Goal: Information Seeking & Learning: Compare options

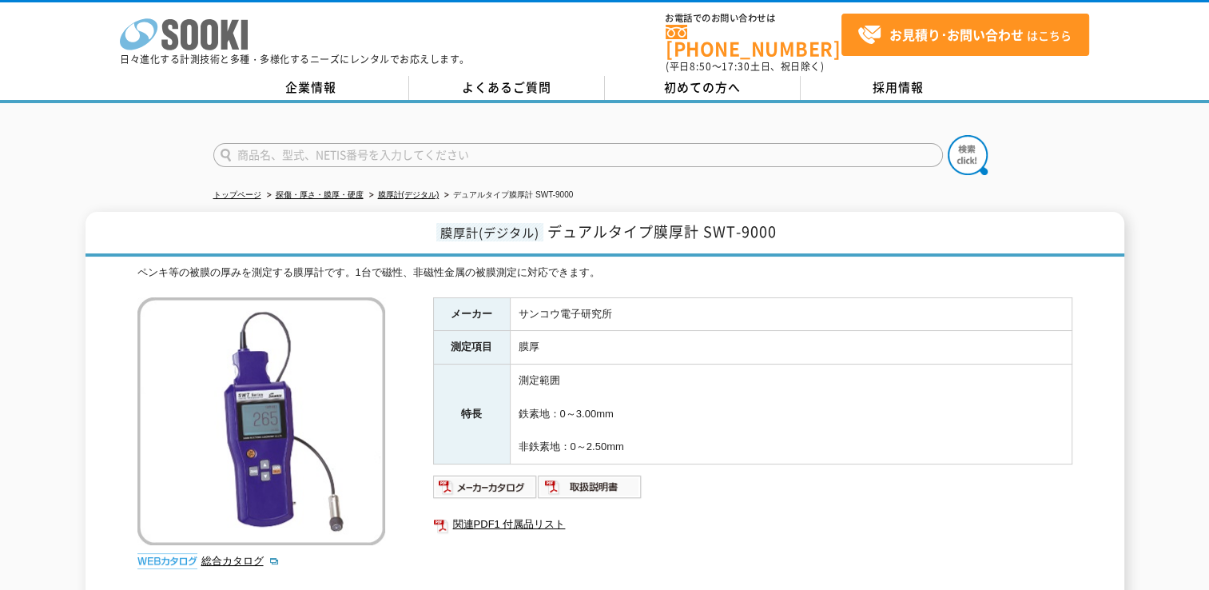
click at [162, 37] on icon "株式会社 ソーキ" at bounding box center [184, 34] width 128 height 32
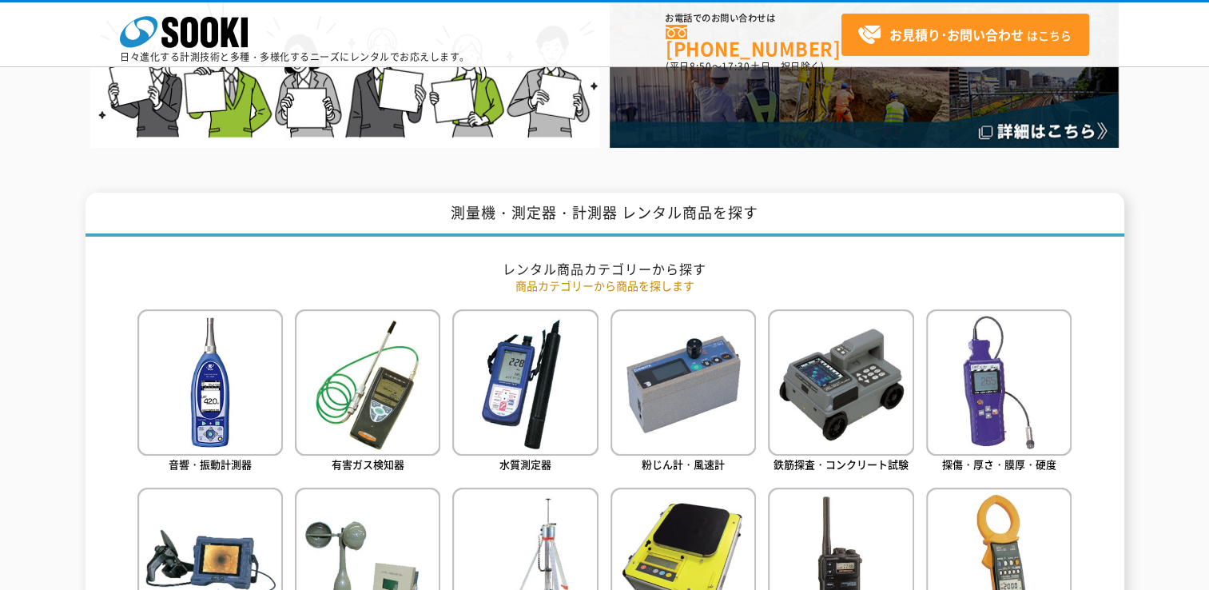
scroll to position [666, 0]
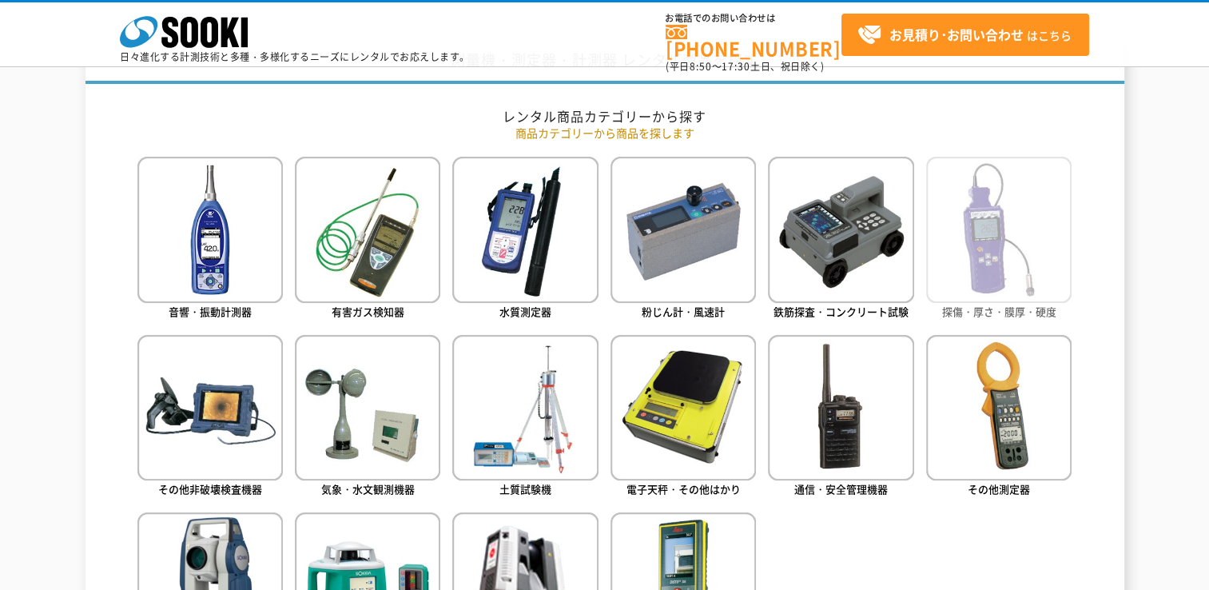
click at [1056, 232] on img at bounding box center [998, 229] width 145 height 145
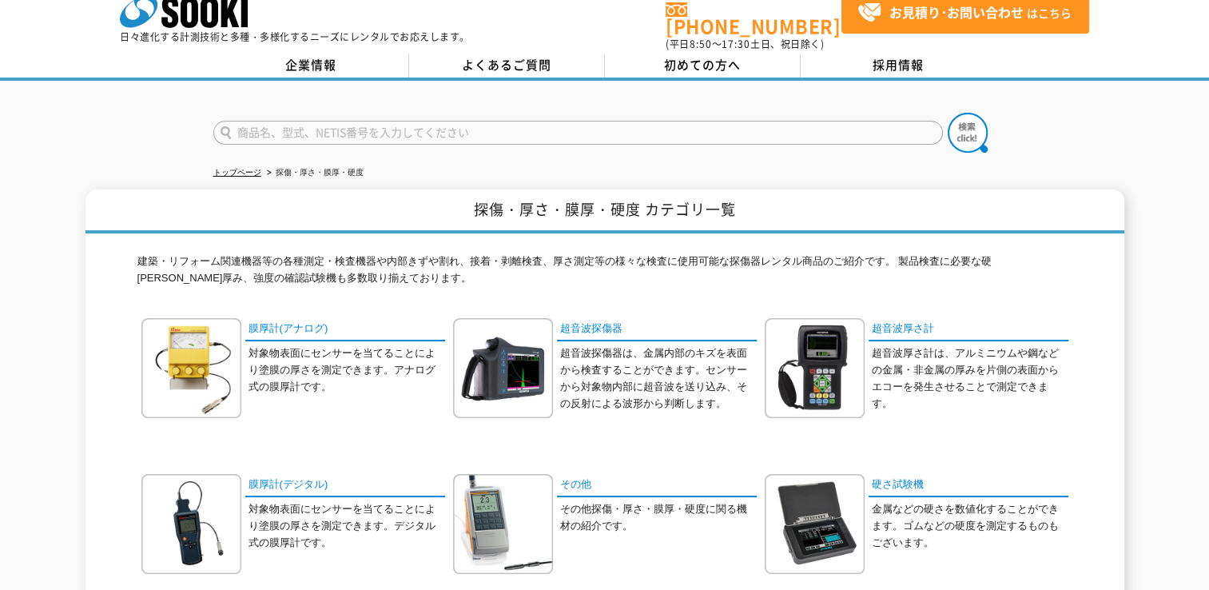
scroll to position [133, 0]
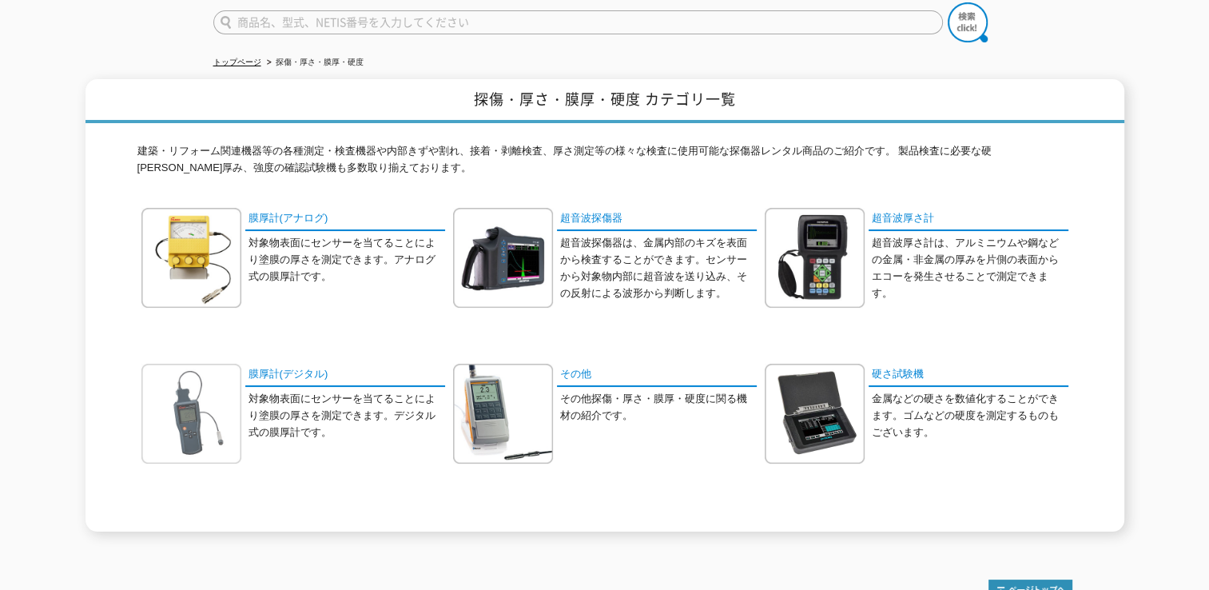
click at [185, 371] on img at bounding box center [191, 414] width 100 height 100
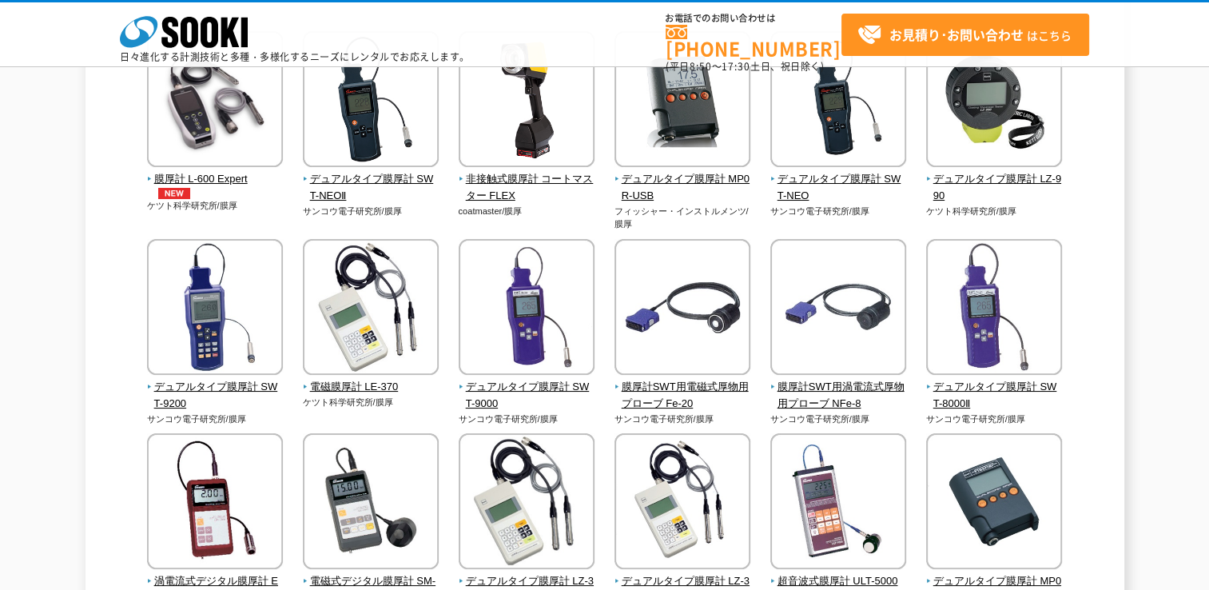
scroll to position [266, 0]
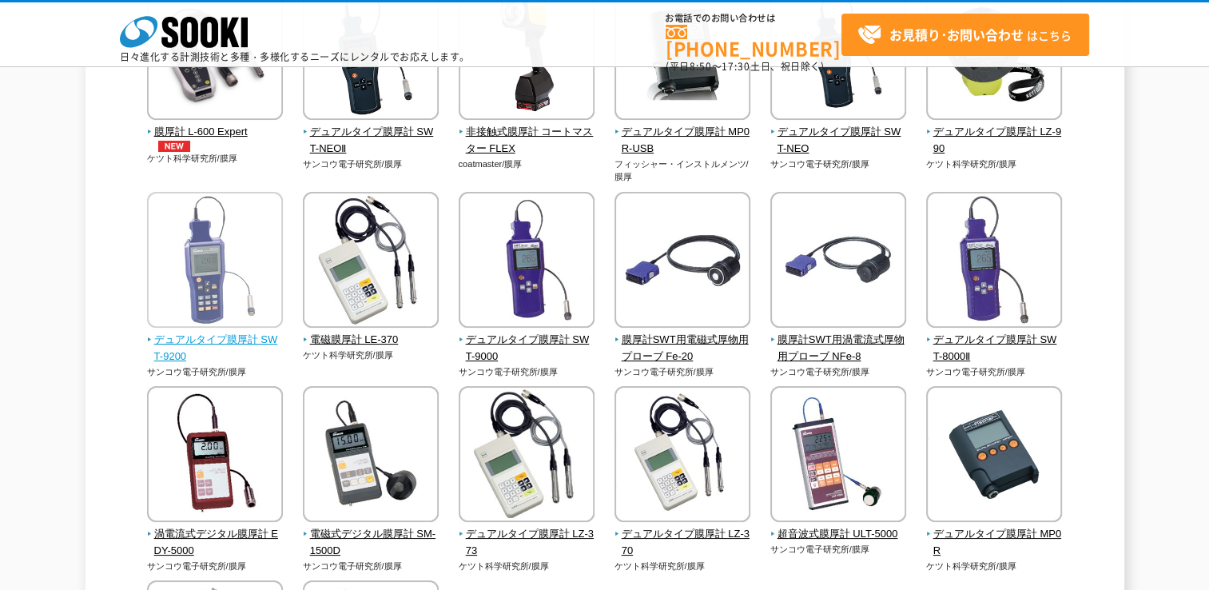
click at [237, 338] on span "デュアルタイプ膜厚計 SWT-9200" at bounding box center [215, 349] width 137 height 34
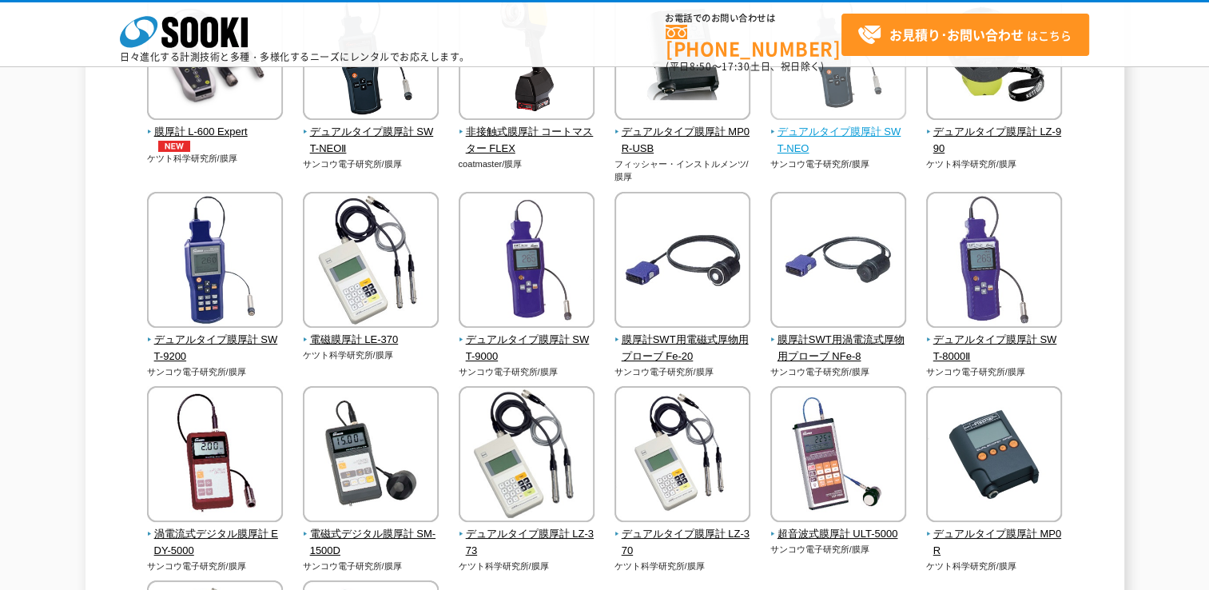
click at [856, 124] on span "デュアルタイプ膜厚計 SWT-NEO" at bounding box center [838, 141] width 137 height 34
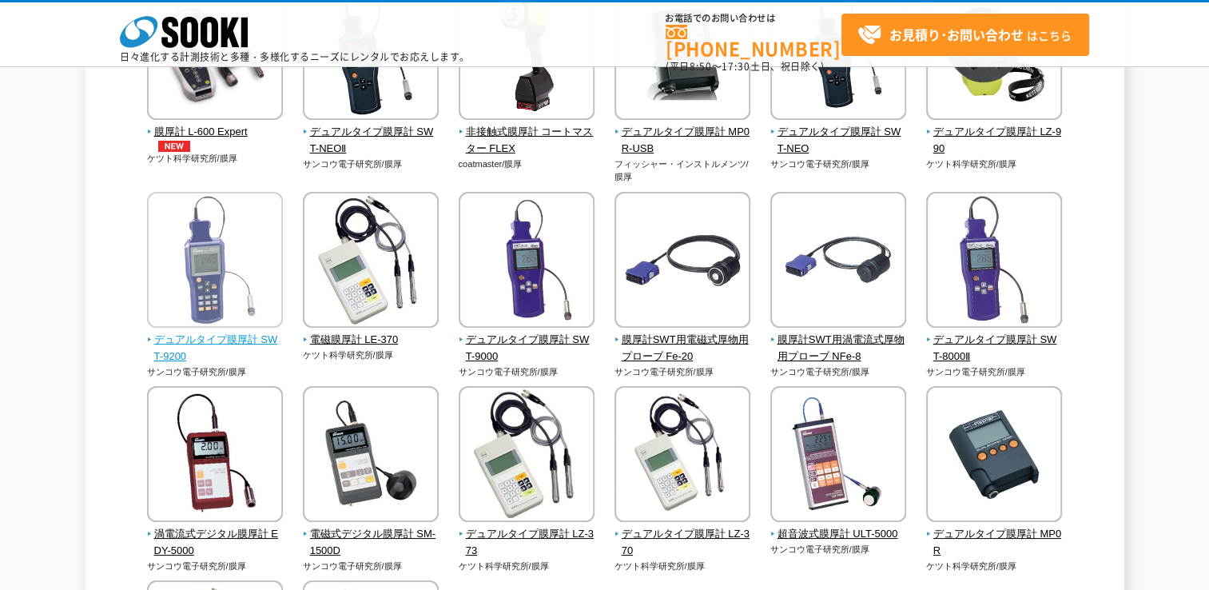
click at [182, 344] on span "デュアルタイプ膜厚計 SWT-9200" at bounding box center [215, 349] width 137 height 34
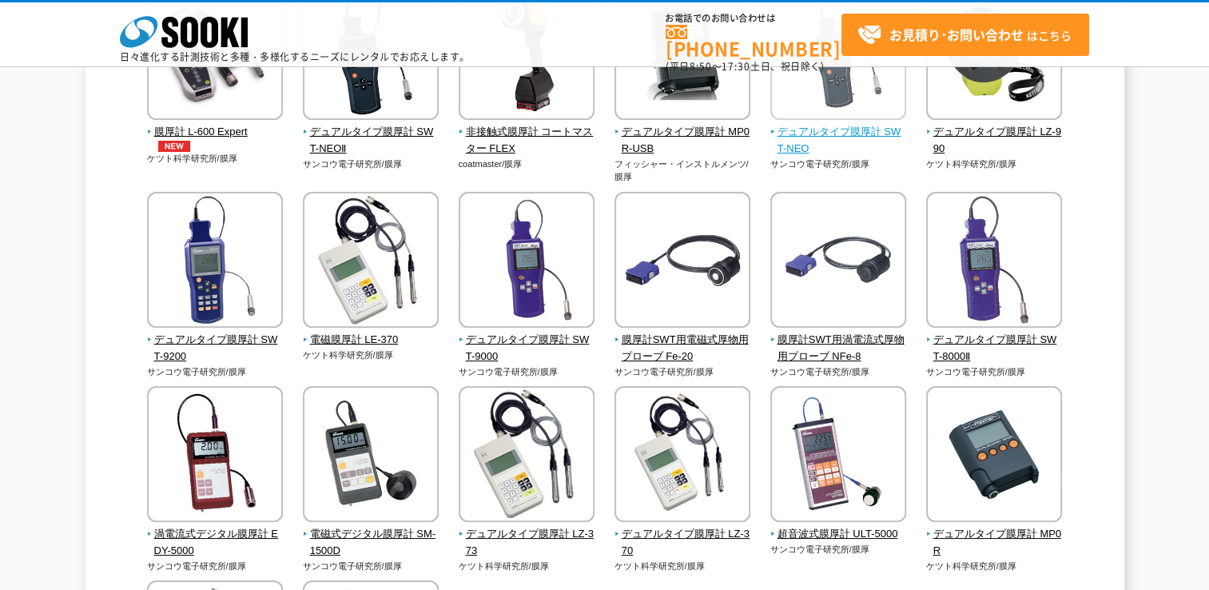
click at [797, 133] on span "デュアルタイプ膜厚計 SWT-NEO" at bounding box center [838, 141] width 137 height 34
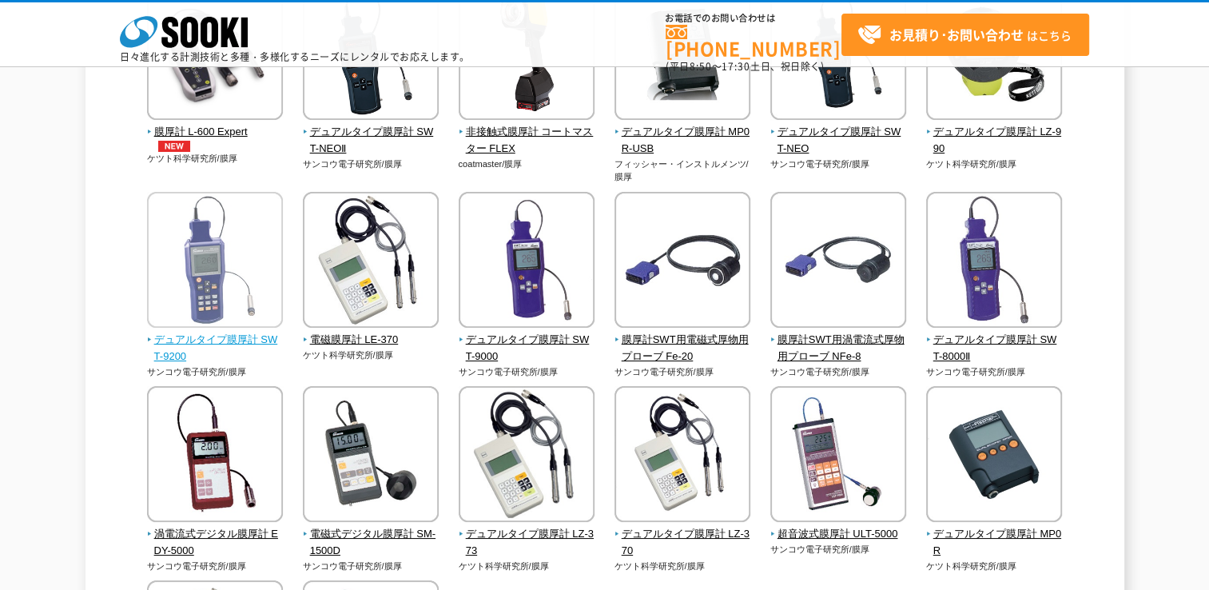
scroll to position [133, 0]
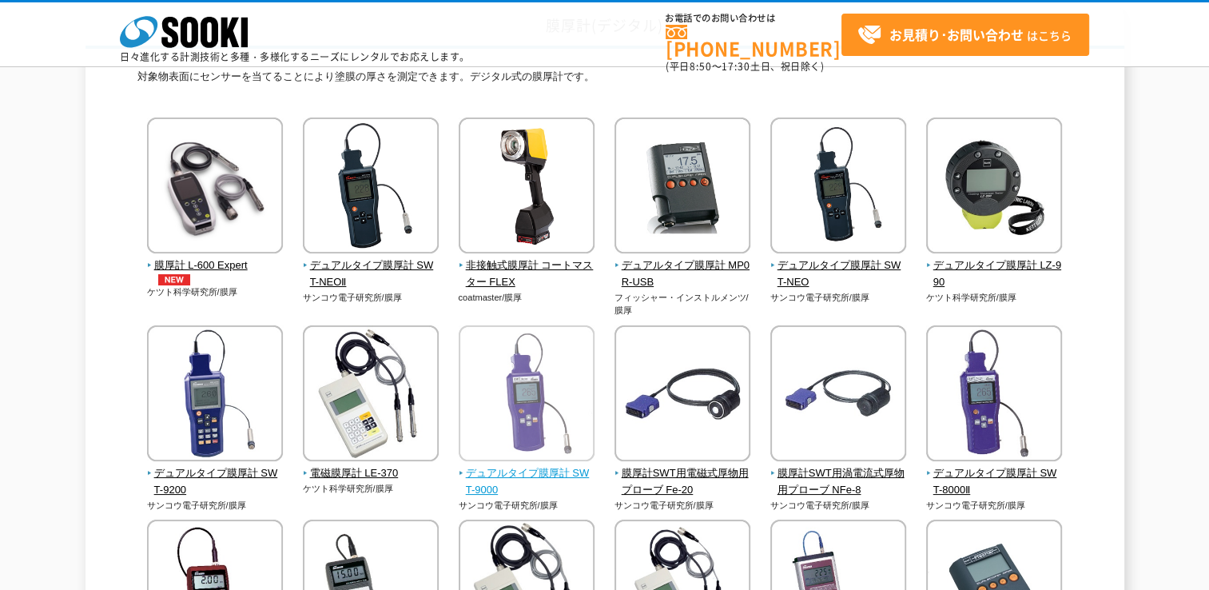
click at [476, 477] on span "デュアルタイプ膜厚計 SWT-9000" at bounding box center [527, 482] width 137 height 34
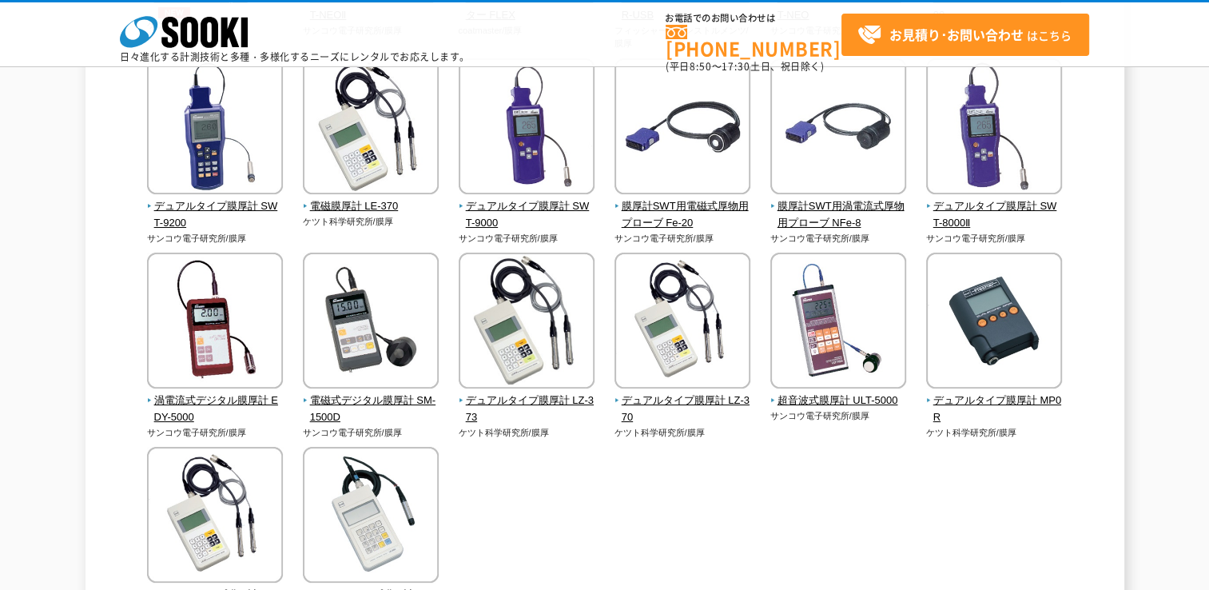
scroll to position [266, 0]
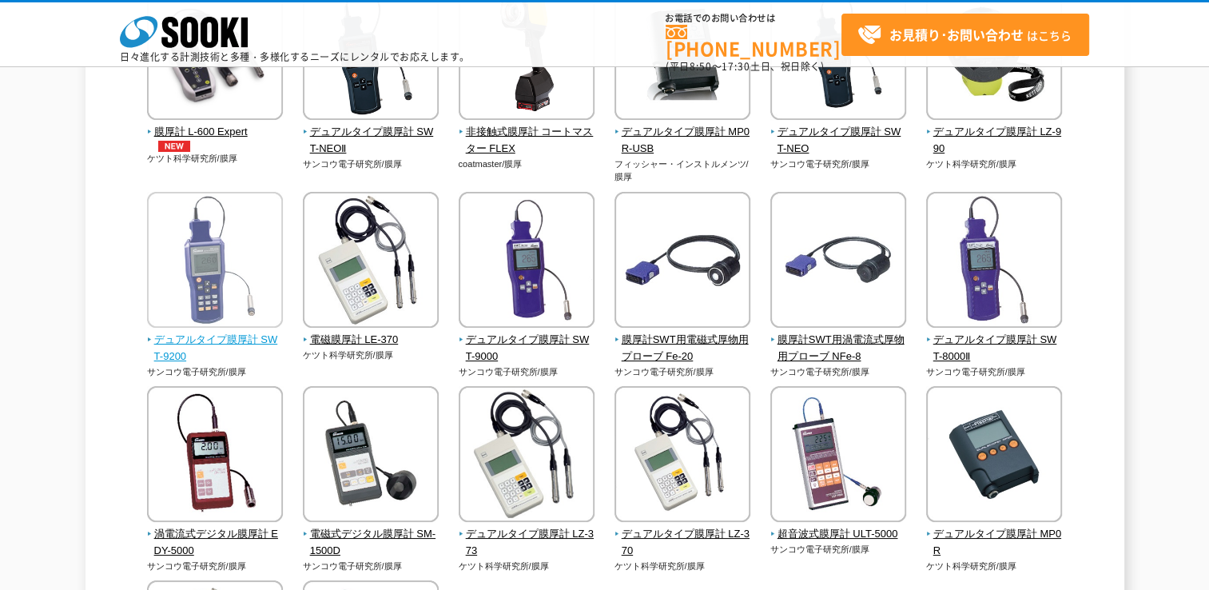
click at [217, 304] on img at bounding box center [215, 262] width 136 height 140
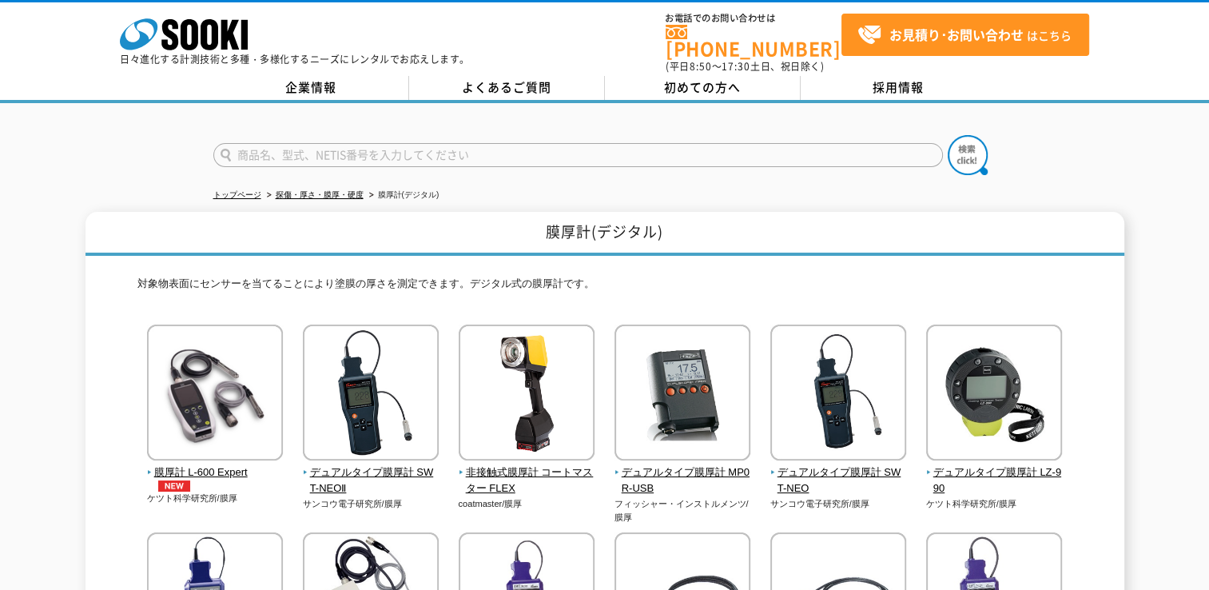
scroll to position [133, 0]
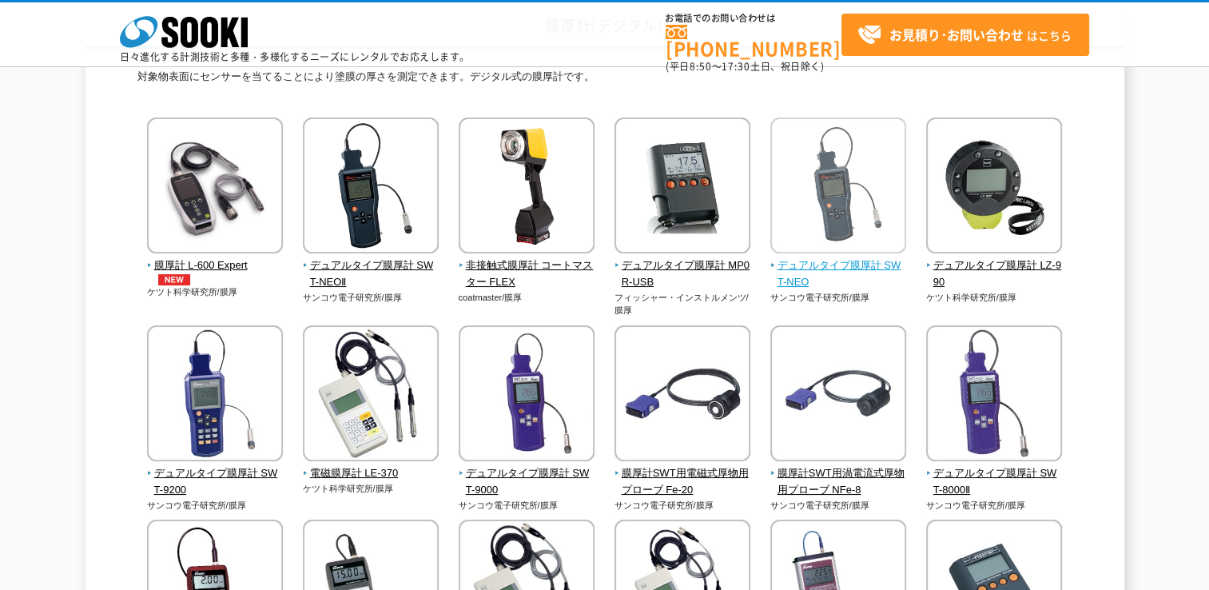
click at [793, 264] on span "デュアルタイプ膜厚計 SWT-NEO" at bounding box center [838, 274] width 137 height 34
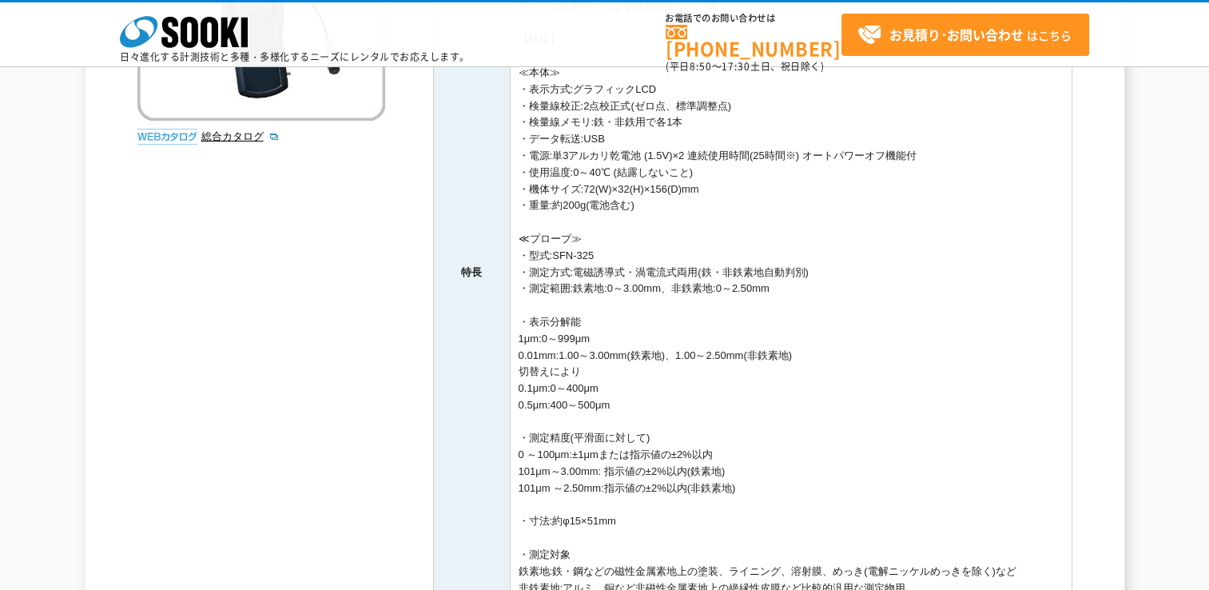
scroll to position [532, 0]
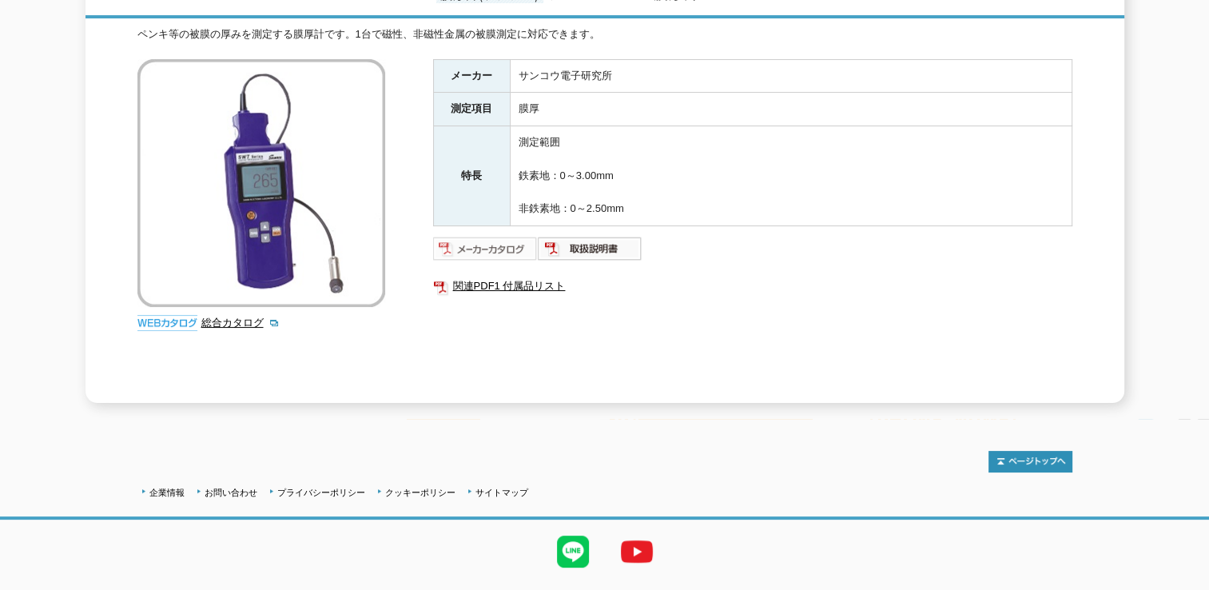
scroll to position [267, 0]
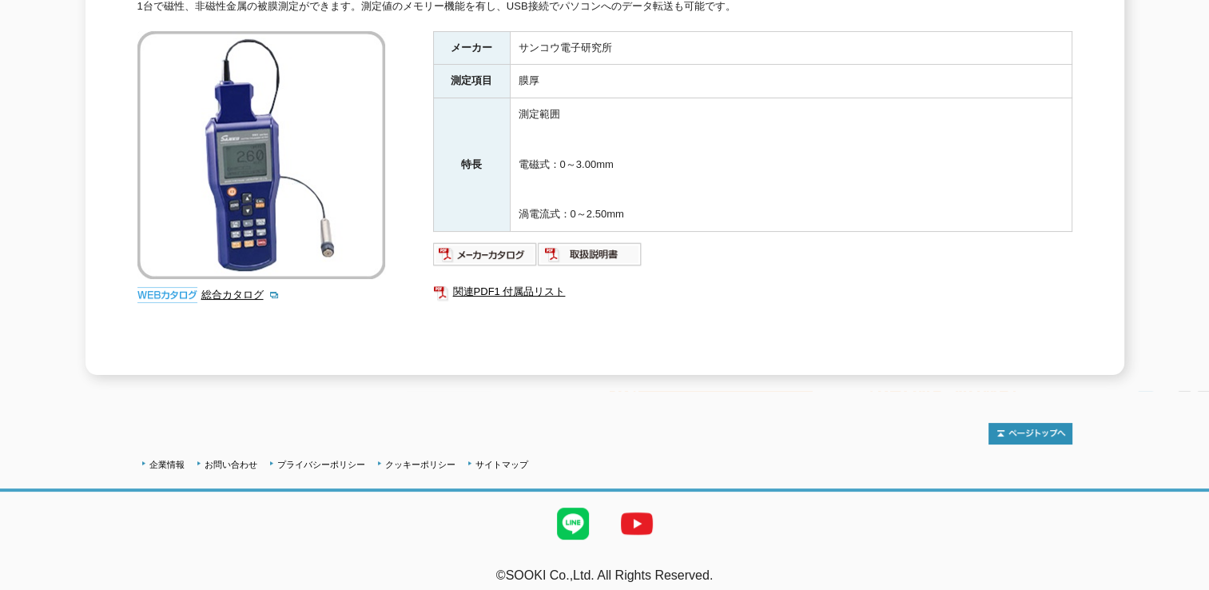
scroll to position [267, 0]
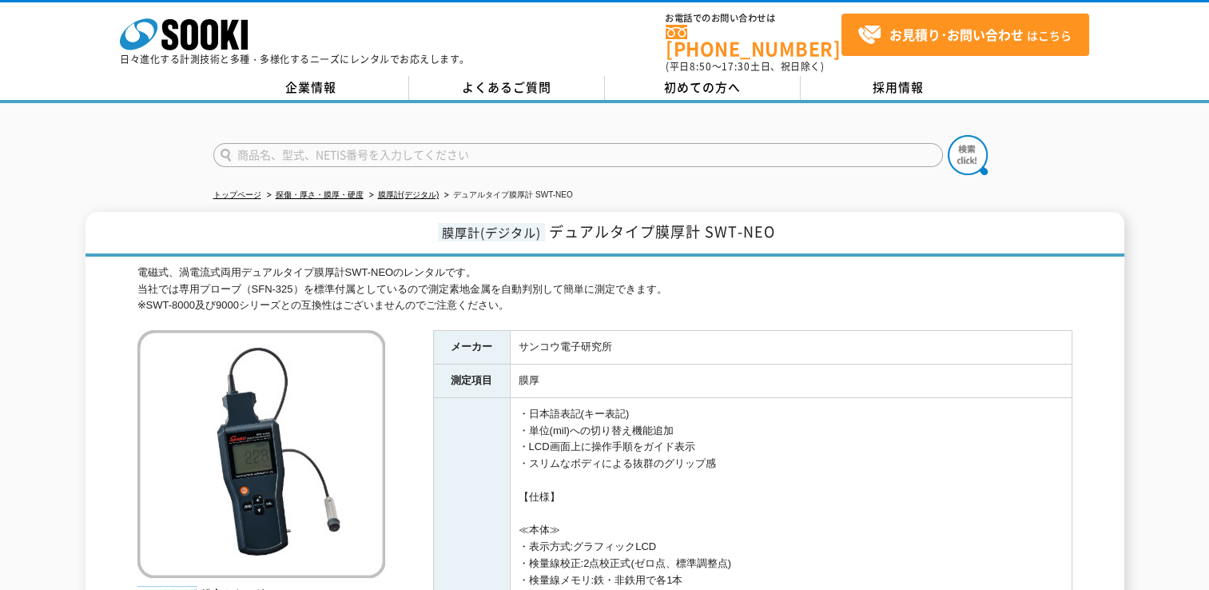
click at [149, 140] on div at bounding box center [604, 141] width 1209 height 77
